Goal: Check status: Check status

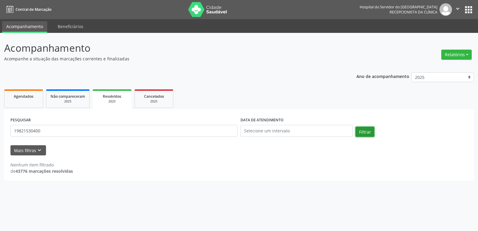
click at [365, 133] on button "Filtrar" at bounding box center [364, 132] width 19 height 10
click at [50, 130] on input "19821530400" at bounding box center [123, 131] width 227 height 12
drag, startPoint x: 22, startPoint y: 96, endPoint x: 34, endPoint y: 103, distance: 14.4
click at [22, 96] on span "Agendados" at bounding box center [24, 96] width 20 height 5
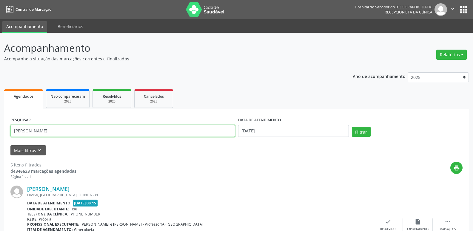
click at [74, 131] on input "[PERSON_NAME]" at bounding box center [122, 131] width 225 height 12
type input "1"
type input "19821530400"
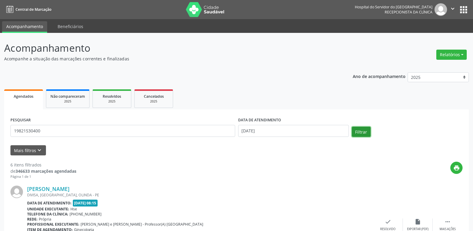
click at [363, 134] on button "Filtrar" at bounding box center [361, 132] width 19 height 10
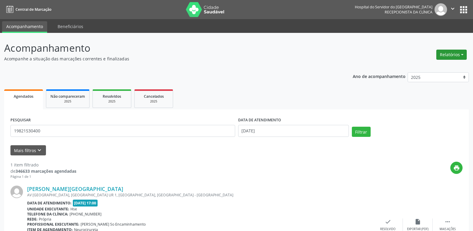
click at [454, 54] on button "Relatórios" at bounding box center [452, 55] width 30 height 10
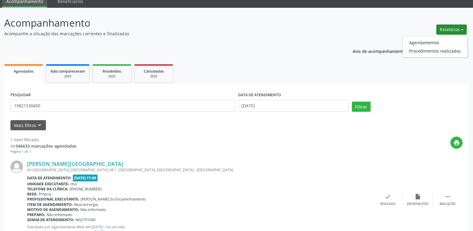
scroll to position [50, 0]
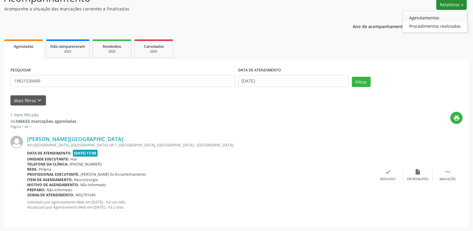
click at [427, 18] on link "Agendamentos" at bounding box center [435, 17] width 64 height 8
select select "7"
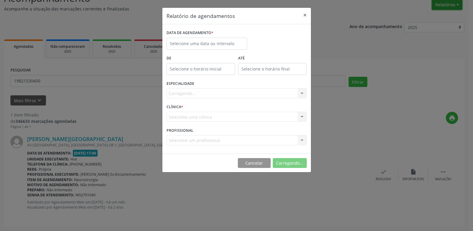
scroll to position [50, 0]
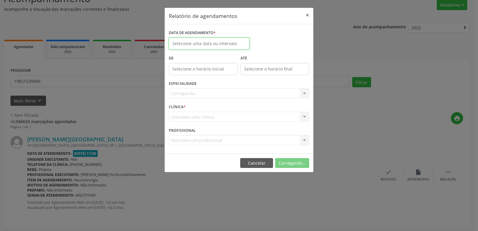
click at [201, 43] on input "text" at bounding box center [209, 44] width 81 height 12
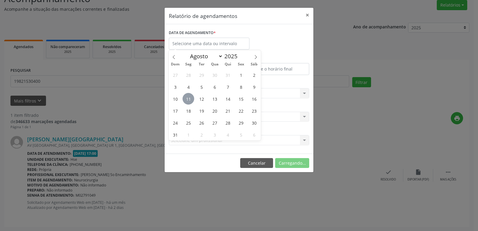
click at [190, 99] on span "11" at bounding box center [188, 99] width 12 height 12
type input "[DATE]"
click at [190, 99] on span "11" at bounding box center [188, 99] width 12 height 12
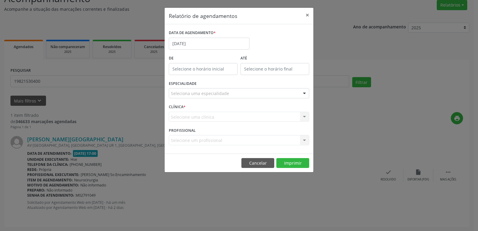
click at [302, 94] on div at bounding box center [304, 93] width 9 height 10
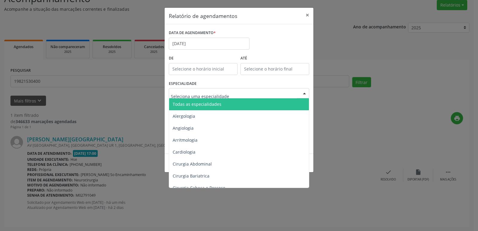
click at [229, 107] on span "Todas as especialidades" at bounding box center [239, 104] width 141 height 12
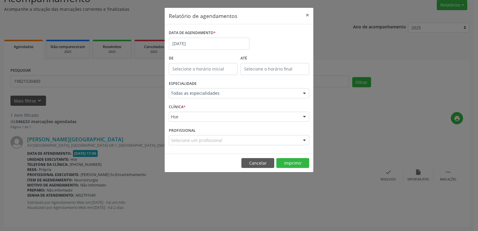
click at [303, 117] on div at bounding box center [304, 117] width 9 height 10
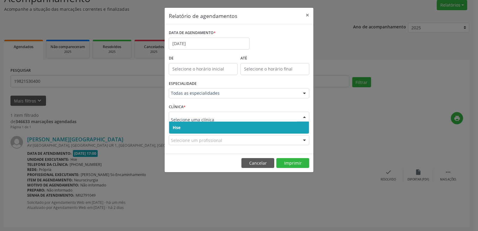
click at [199, 130] on span "Hse" at bounding box center [239, 128] width 140 height 12
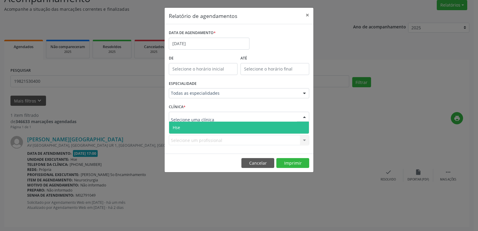
drag, startPoint x: 304, startPoint y: 115, endPoint x: 257, endPoint y: 110, distance: 47.8
click at [304, 115] on div at bounding box center [304, 117] width 9 height 10
click at [204, 129] on span "Hse" at bounding box center [239, 128] width 140 height 12
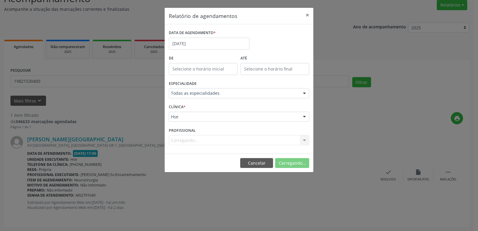
click at [305, 139] on div "Carregando... Todos os profissionais [PERSON_NAME] Interaminense Junior [PERSON…" at bounding box center [239, 140] width 140 height 10
click at [305, 141] on div at bounding box center [304, 140] width 9 height 10
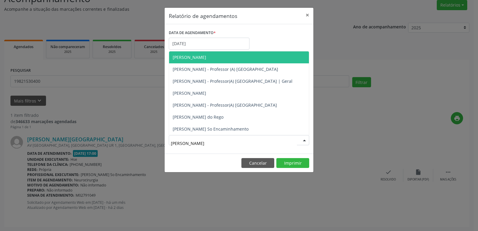
type input "[PERSON_NAME]"
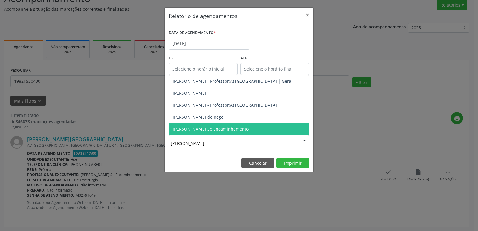
click at [225, 127] on span "[PERSON_NAME] So Encaminhamento" at bounding box center [211, 129] width 76 height 6
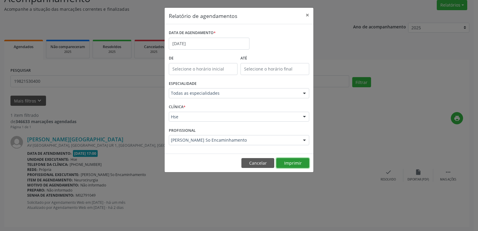
click at [284, 161] on button "Imprimir" at bounding box center [292, 163] width 33 height 10
click at [307, 14] on button "×" at bounding box center [307, 15] width 12 height 15
